Goal: Transaction & Acquisition: Book appointment/travel/reservation

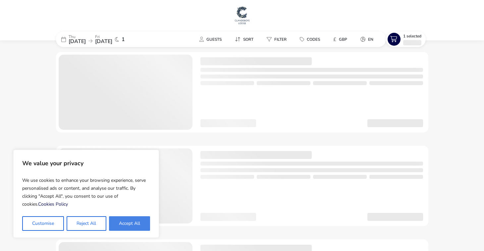
click at [136, 226] on button "Accept All" at bounding box center [129, 223] width 41 height 15
checkbox input "true"
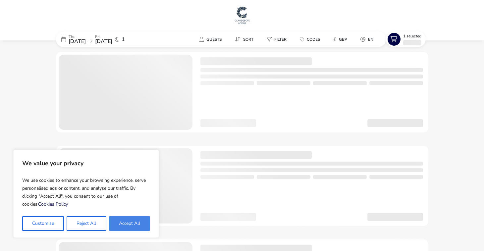
checkbox input "true"
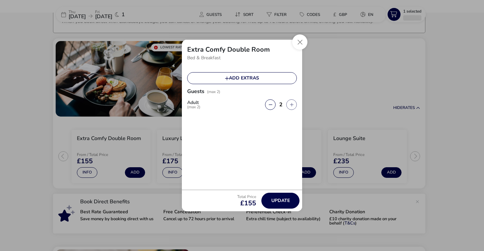
scroll to position [52, 0]
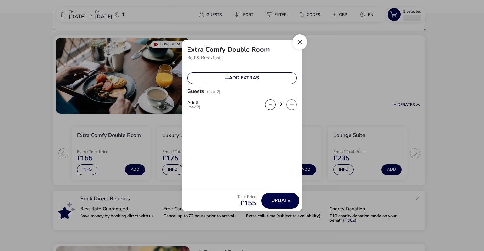
click at [303, 44] on button "Close" at bounding box center [299, 41] width 15 height 15
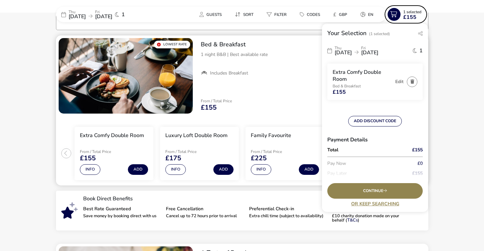
scroll to position [0, 0]
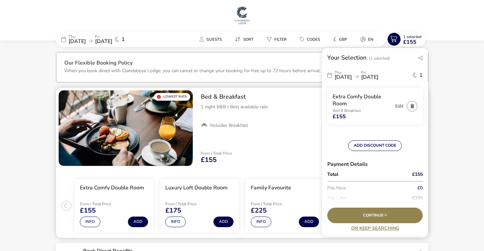
click at [140, 128] on img "1 / 1" at bounding box center [126, 129] width 134 height 76
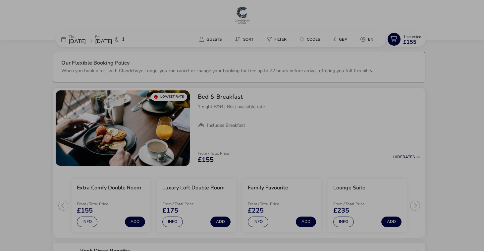
click at [36, 145] on div "Bed & Breakfast Details Features Lowest Rate 1 night B&B | Best available rate …" at bounding box center [242, 125] width 484 height 251
